Goal: Book appointment/travel/reservation

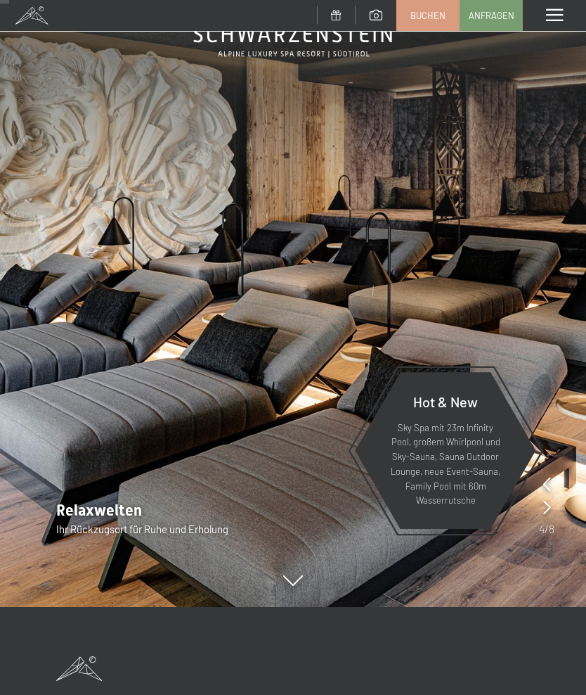
scroll to position [97, 0]
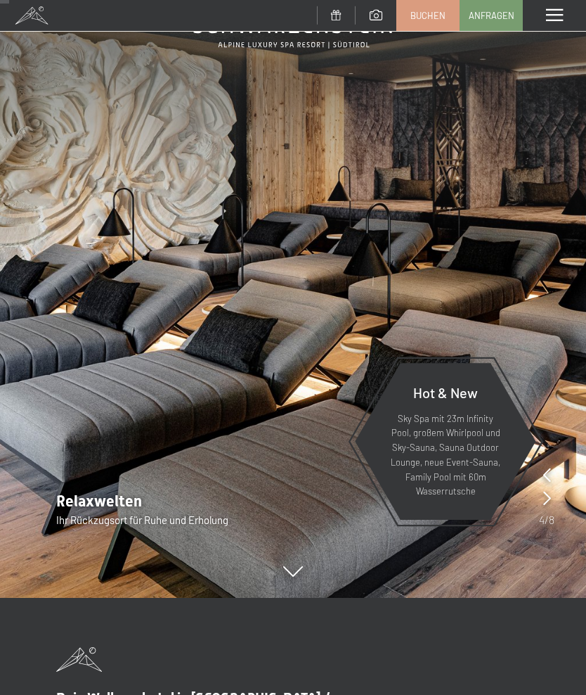
click at [501, 461] on p "Sky Spa mit 23m Infinity Pool, großem Whirlpool und Sky-Sauna, Sauna Outdoor Lo…" at bounding box center [445, 455] width 112 height 88
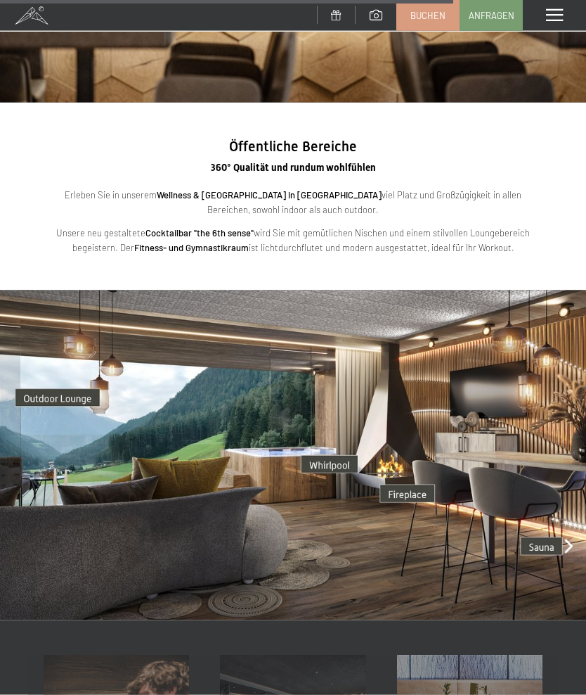
scroll to position [2448, 0]
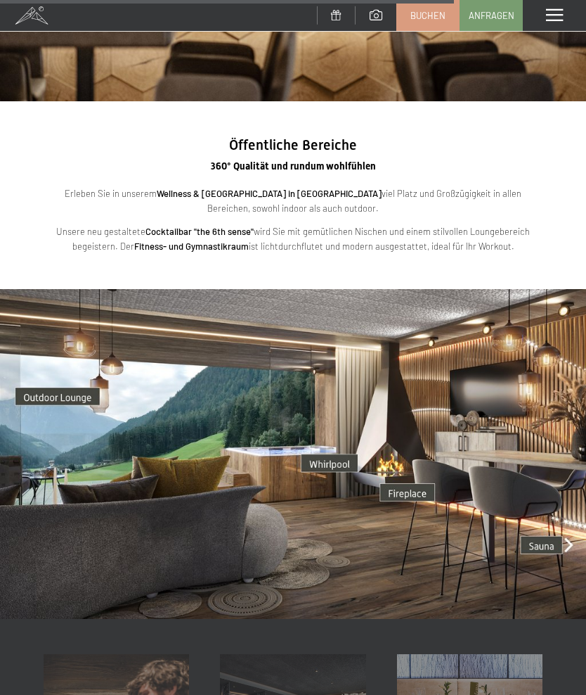
click at [434, 458] on img at bounding box center [293, 454] width 586 height 330
click at [422, 462] on img at bounding box center [293, 454] width 586 height 330
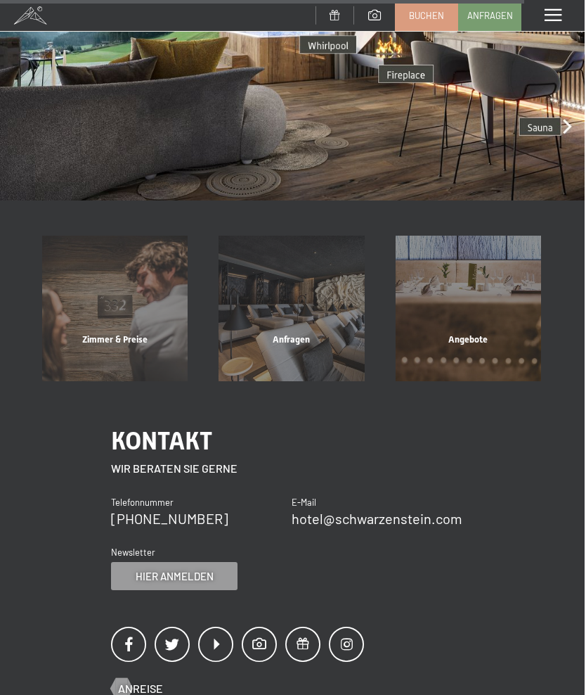
scroll to position [2876, 0]
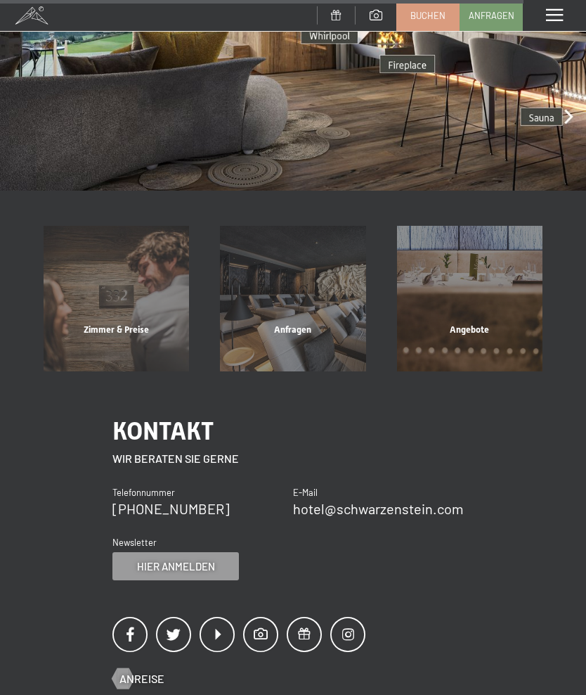
click at [489, 323] on div "Angebote" at bounding box center [470, 347] width 176 height 48
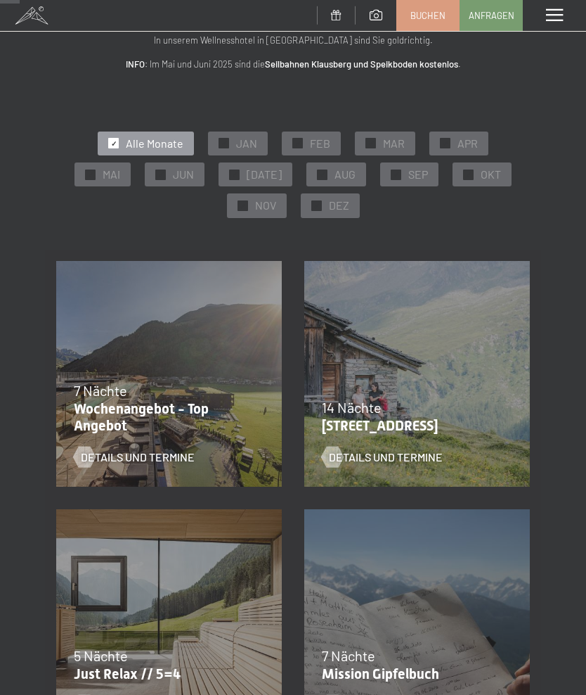
scroll to position [108, 0]
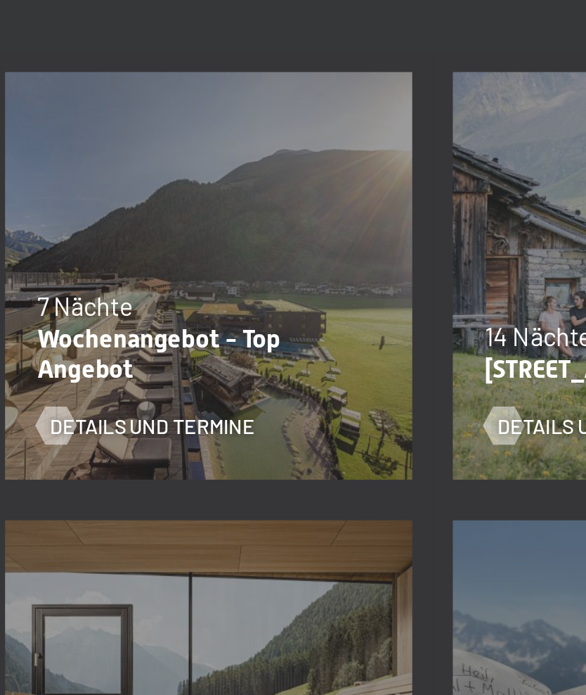
click at [157, 380] on span "Einwilligung Marketing*" at bounding box center [215, 387] width 116 height 14
click at [136, 380] on input "Einwilligung Marketing*" at bounding box center [143, 387] width 14 height 14
click at [157, 380] on span "Einwilligung Marketing*" at bounding box center [215, 387] width 116 height 14
click at [136, 380] on input "Einwilligung Marketing*" at bounding box center [143, 387] width 14 height 14
click at [157, 380] on span "Einwilligung Marketing*" at bounding box center [215, 387] width 116 height 14
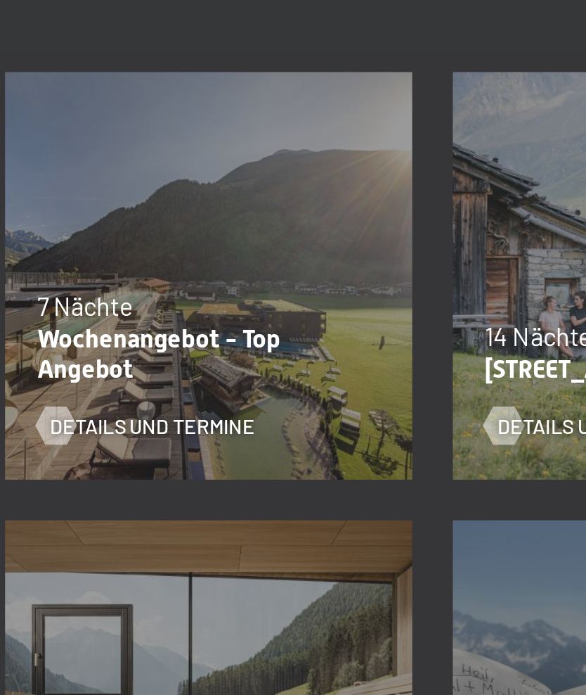
click at [141, 380] on input "Einwilligung Marketing*" at bounding box center [143, 387] width 14 height 14
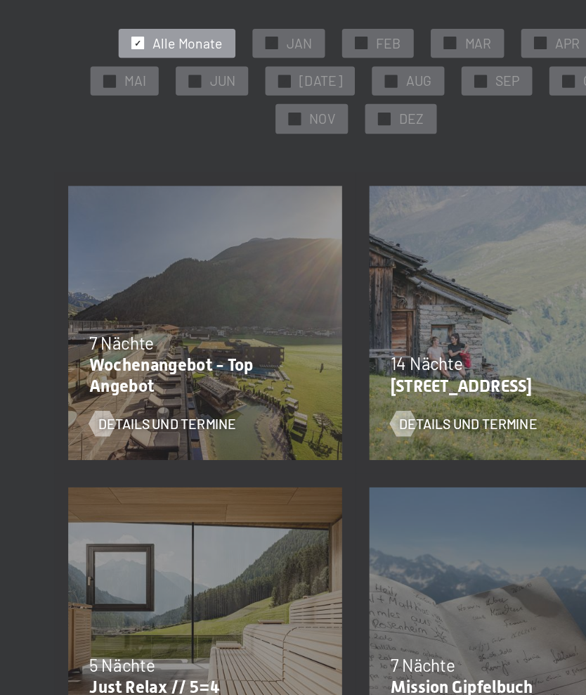
click at [176, 380] on span "Einwilligung Marketing*" at bounding box center [215, 387] width 116 height 14
click at [150, 380] on input "Einwilligung Marketing*" at bounding box center [143, 387] width 14 height 14
checkbox input "false"
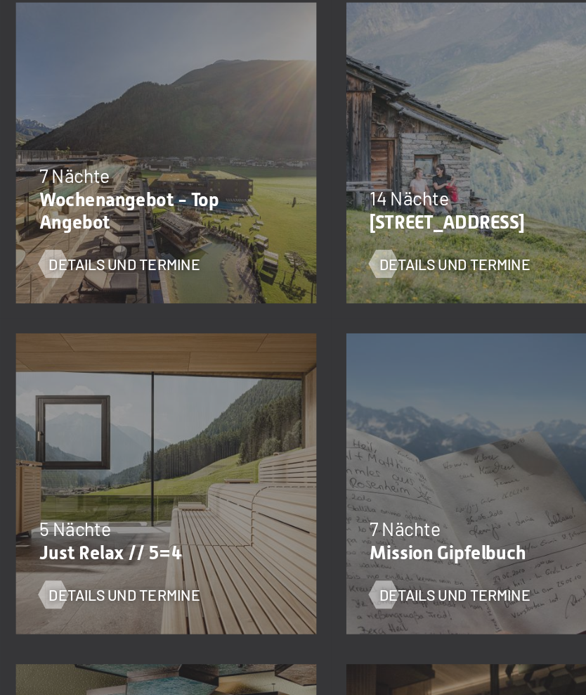
scroll to position [226, 0]
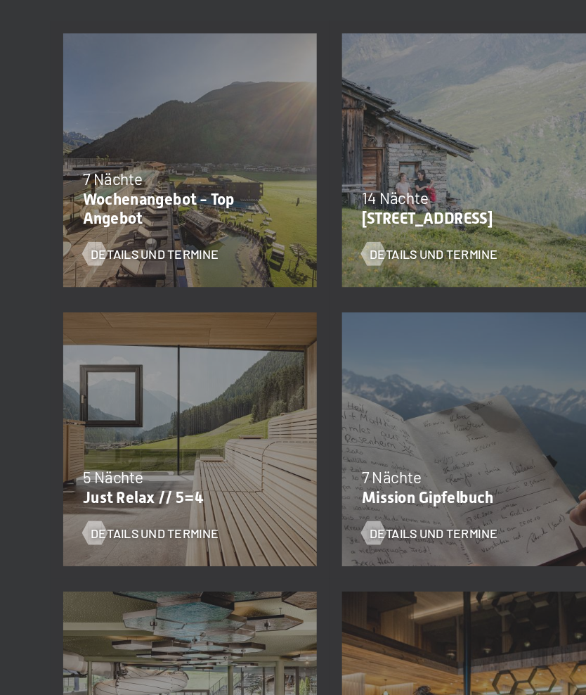
click at [132, 295] on span "Details und Termine" at bounding box center [138, 302] width 114 height 15
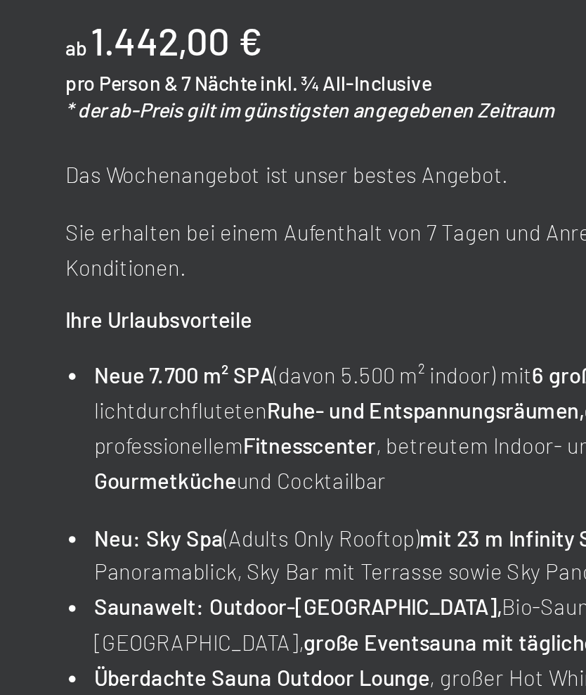
scroll to position [79, 0]
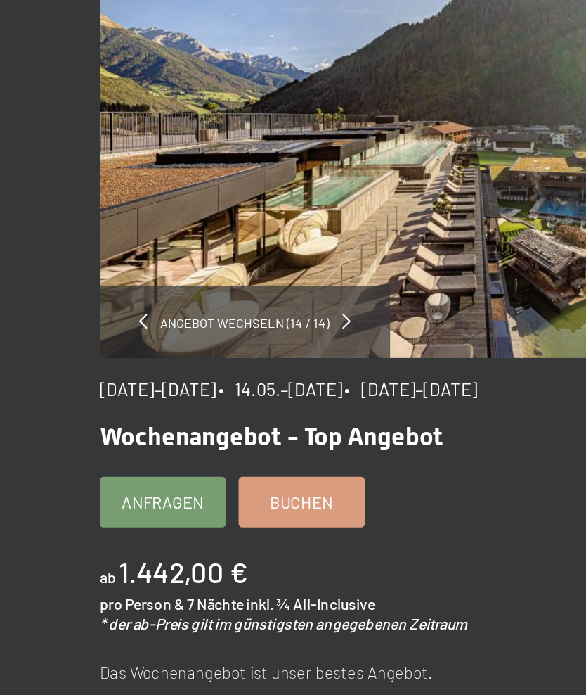
click at [193, 254] on span at bounding box center [193, 258] width 5 height 8
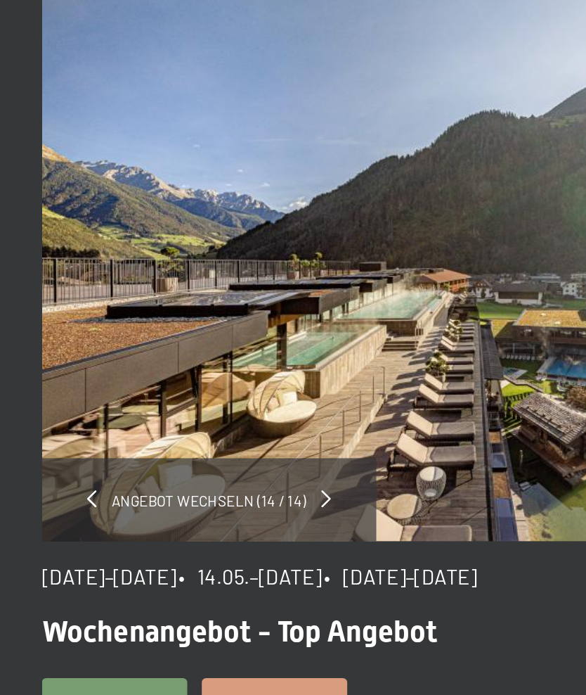
click at [191, 333] on span at bounding box center [193, 337] width 5 height 8
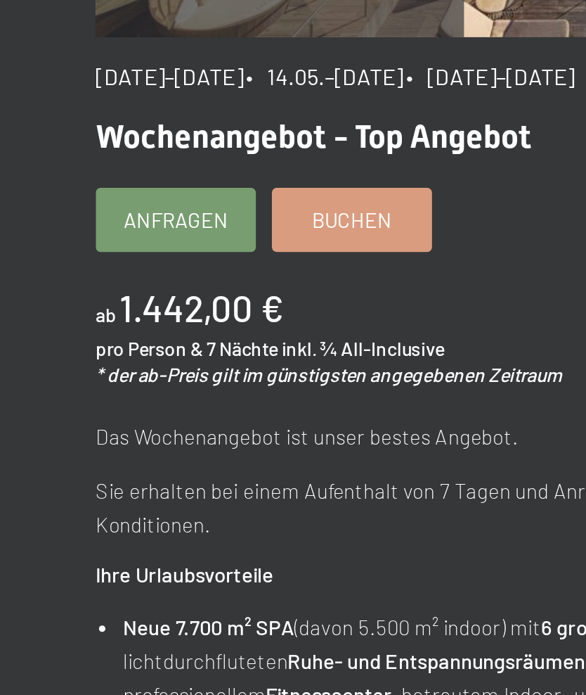
scroll to position [32, 0]
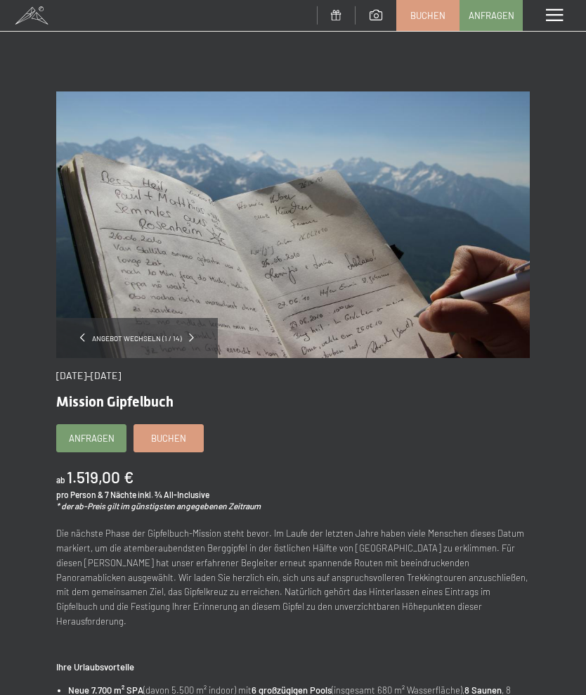
click at [212, 340] on div "Angebot wechseln (1 / 14)" at bounding box center [137, 338] width 162 height 40
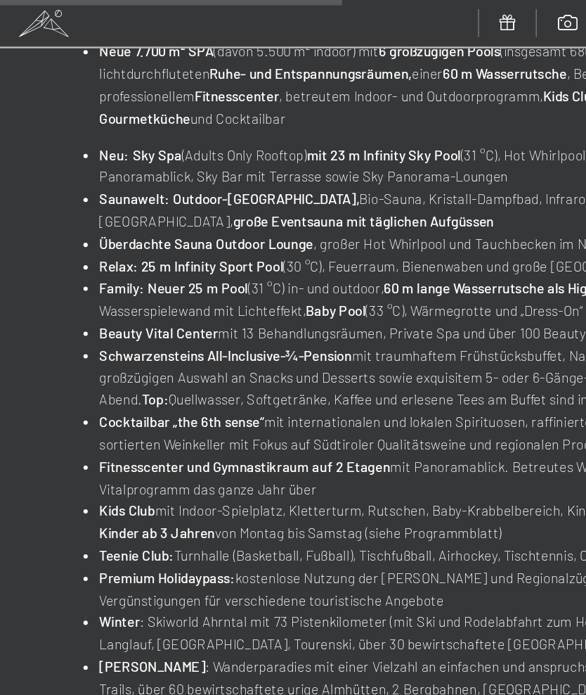
scroll to position [561, 0]
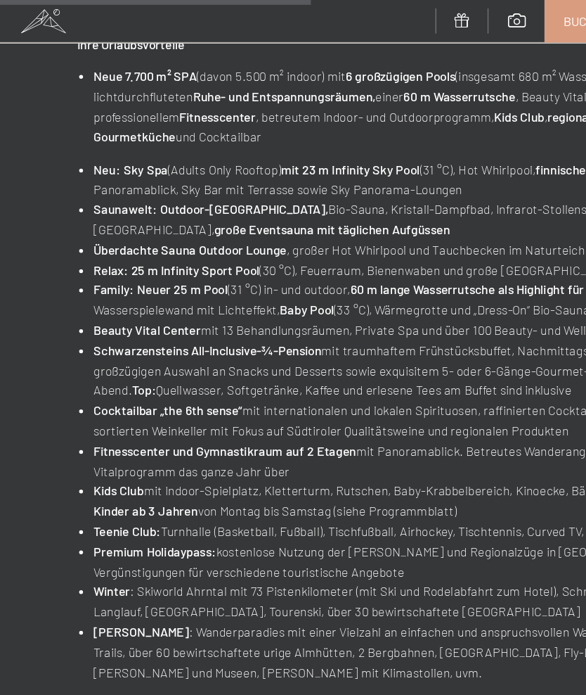
click at [425, 14] on span "Buchen" at bounding box center [428, 15] width 35 height 13
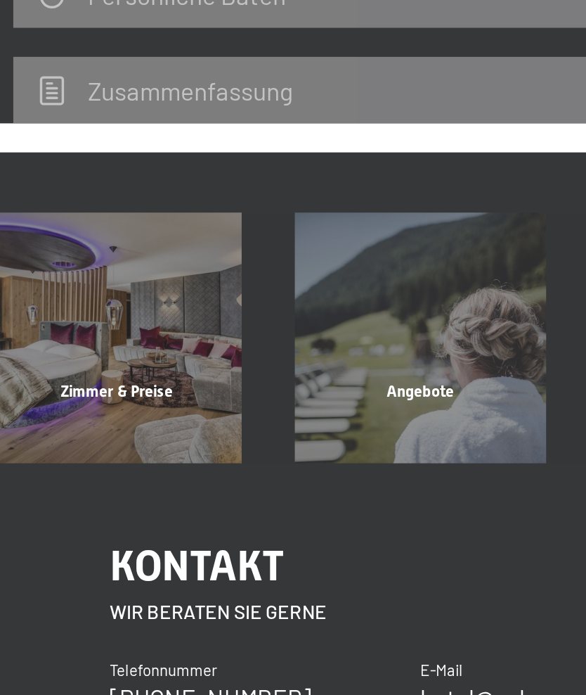
scroll to position [6815, 0]
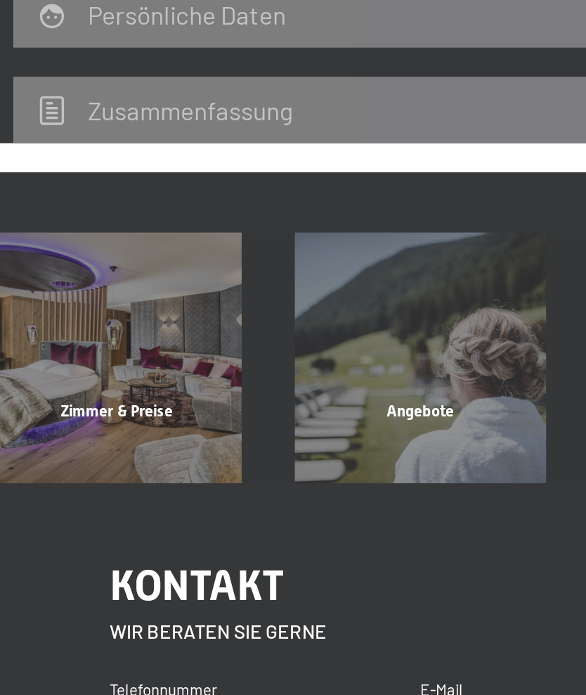
click at [295, 381] on div "Angebote Mehr erfahren" at bounding box center [293, 454] width 176 height 146
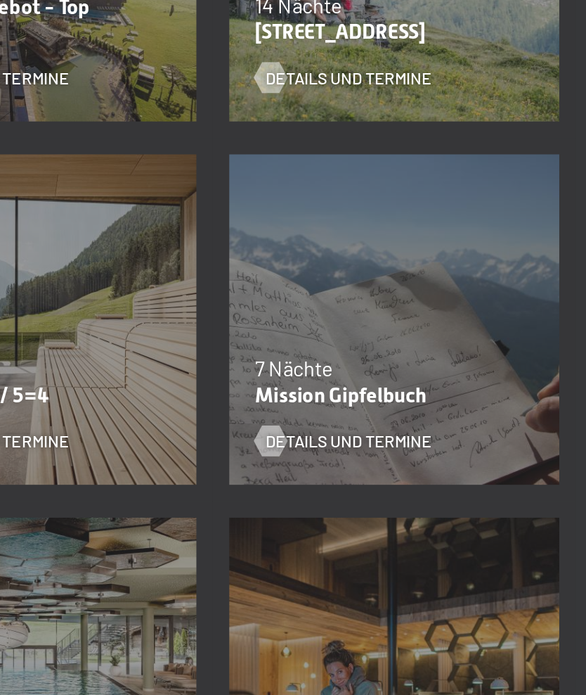
scroll to position [294, 0]
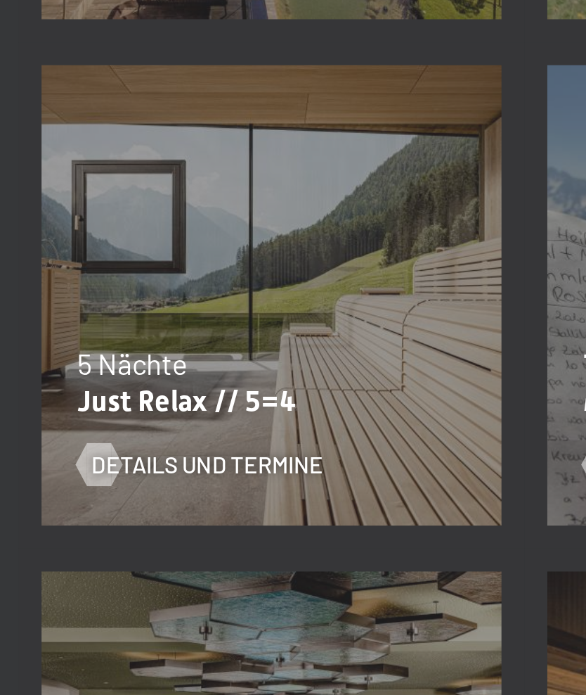
click at [149, 474] on span "Details und Termine" at bounding box center [138, 481] width 114 height 15
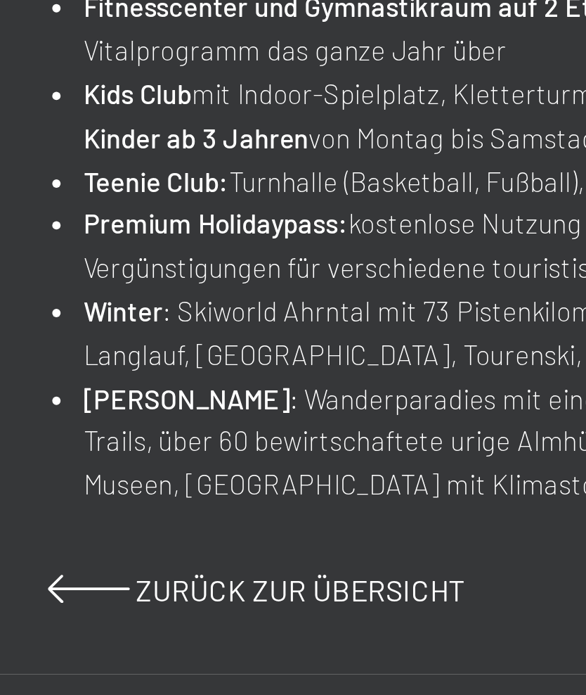
scroll to position [484, 0]
